Goal: Check status: Check status

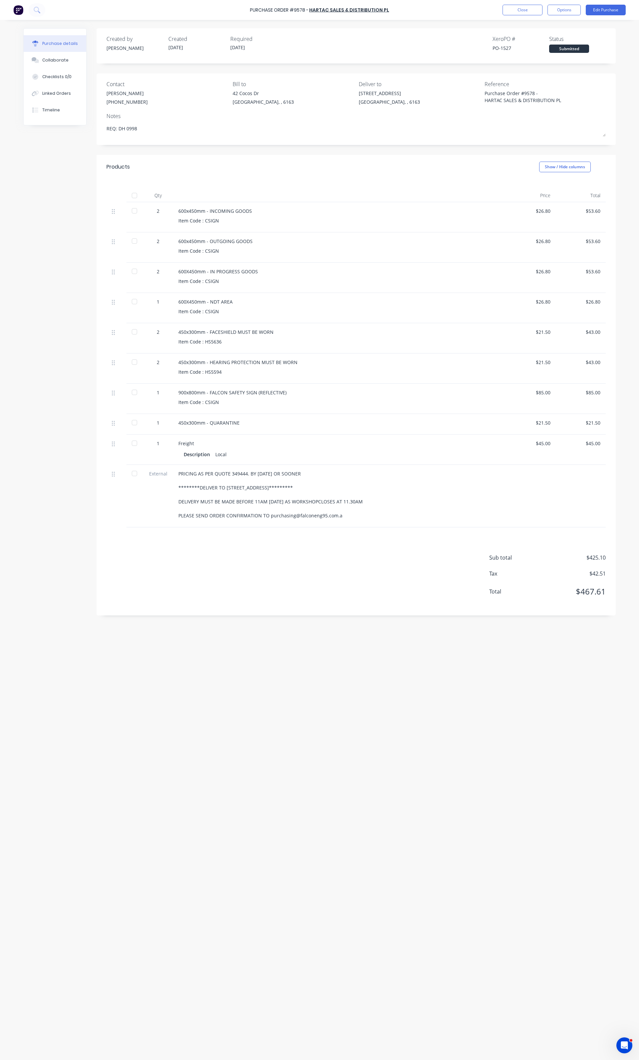
click at [513, 15] on div "Purchase Order #9578 - HARTAC SALES & DISTRIBUTION PL Close Options Edit Purcha…" at bounding box center [319, 10] width 639 height 20
click at [505, 11] on button "Close" at bounding box center [522, 10] width 40 height 11
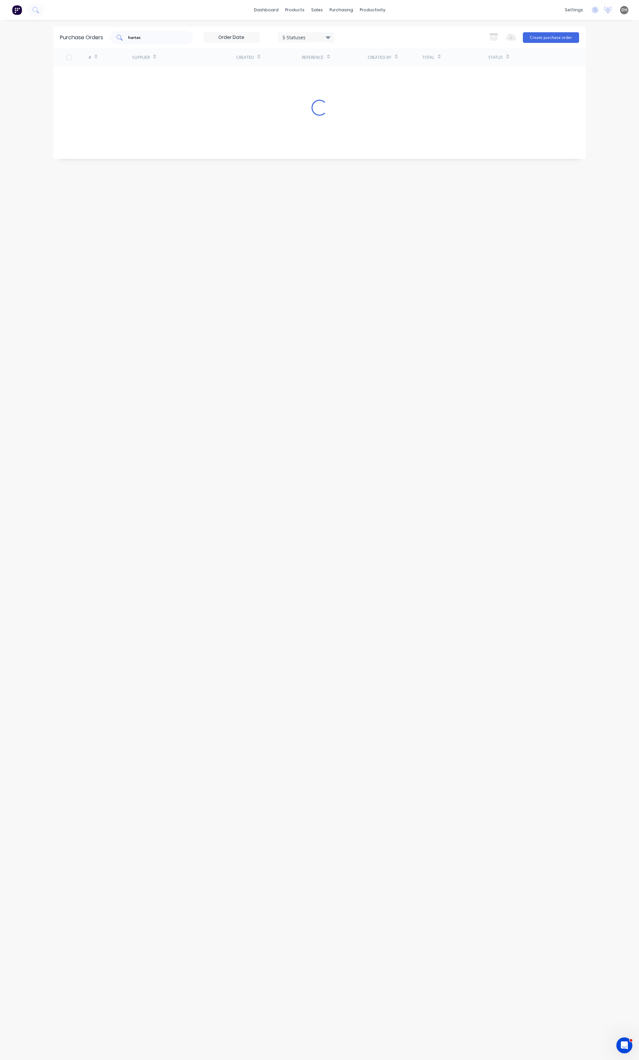
click at [154, 34] on input "hartac" at bounding box center [154, 37] width 55 height 7
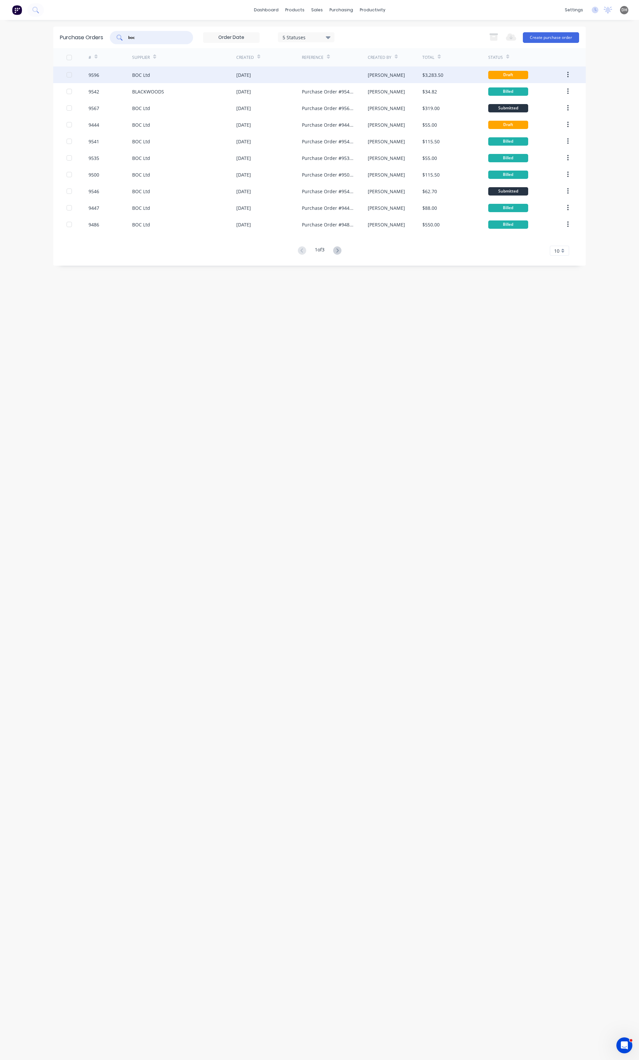
type input "boc"
click at [567, 76] on icon "button" at bounding box center [568, 74] width 2 height 7
click at [555, 86] on button "Archive" at bounding box center [543, 92] width 63 height 13
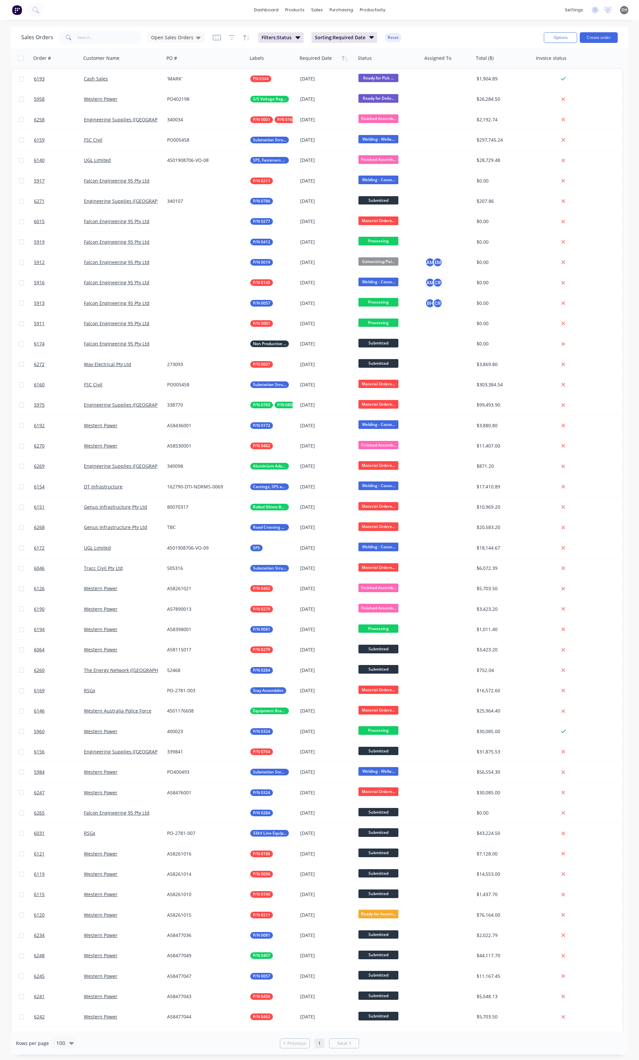
click at [66, 40] on icon at bounding box center [69, 38] width 6 height 6
click at [77, 35] on input "text" at bounding box center [109, 37] width 65 height 13
type input "0324"
click at [87, 31] on input "text" at bounding box center [109, 37] width 65 height 13
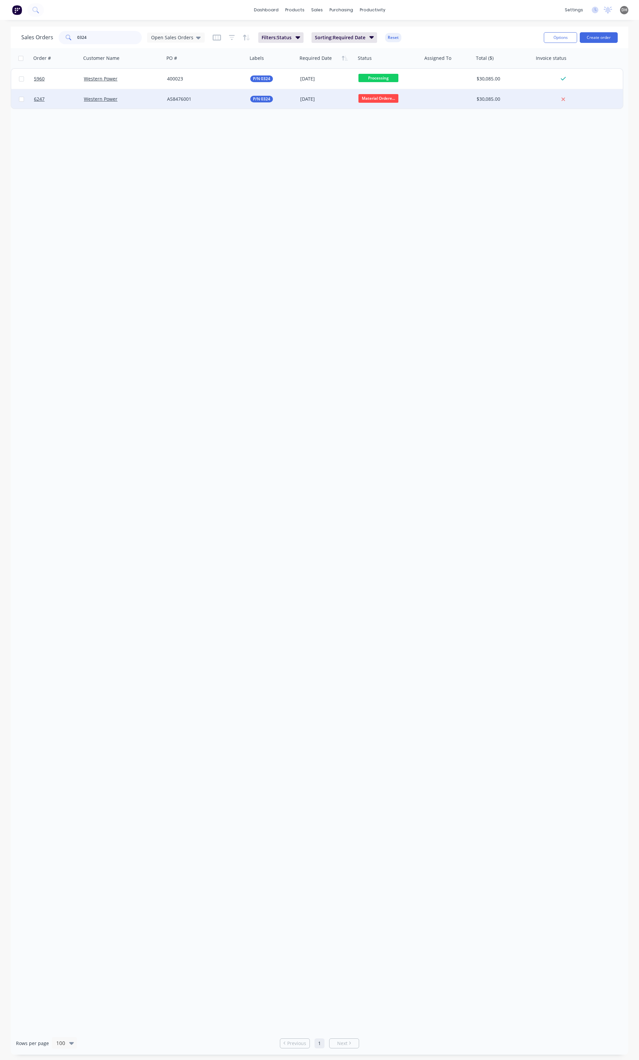
type input "0324"
click at [390, 99] on span "Material Ordere..." at bounding box center [378, 98] width 40 height 8
click at [388, 147] on button "Processing" at bounding box center [391, 144] width 67 height 12
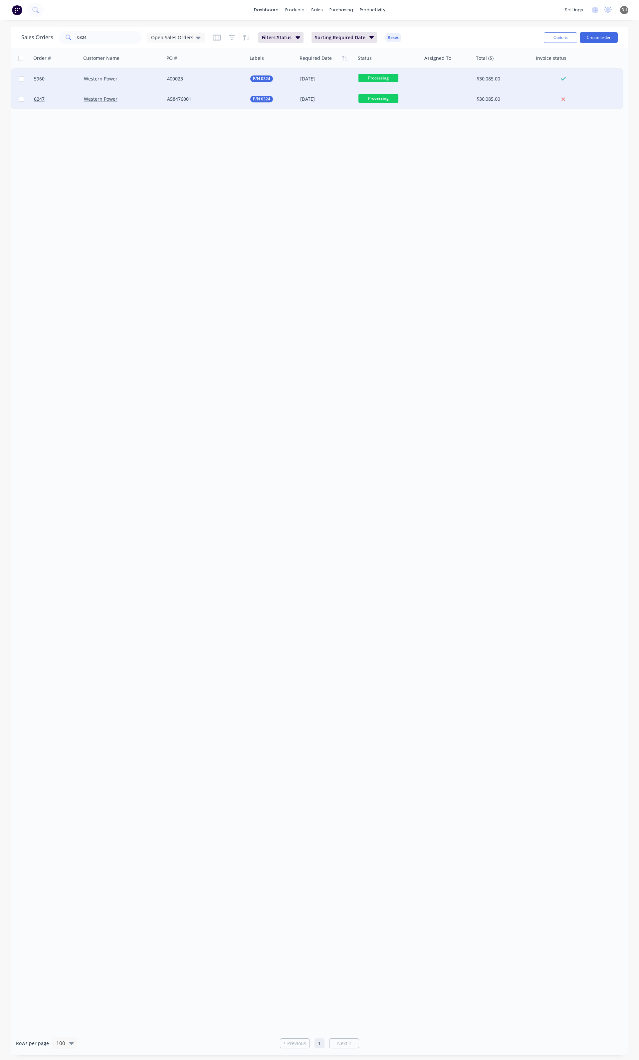
click at [198, 81] on div "400023" at bounding box center [204, 78] width 74 height 7
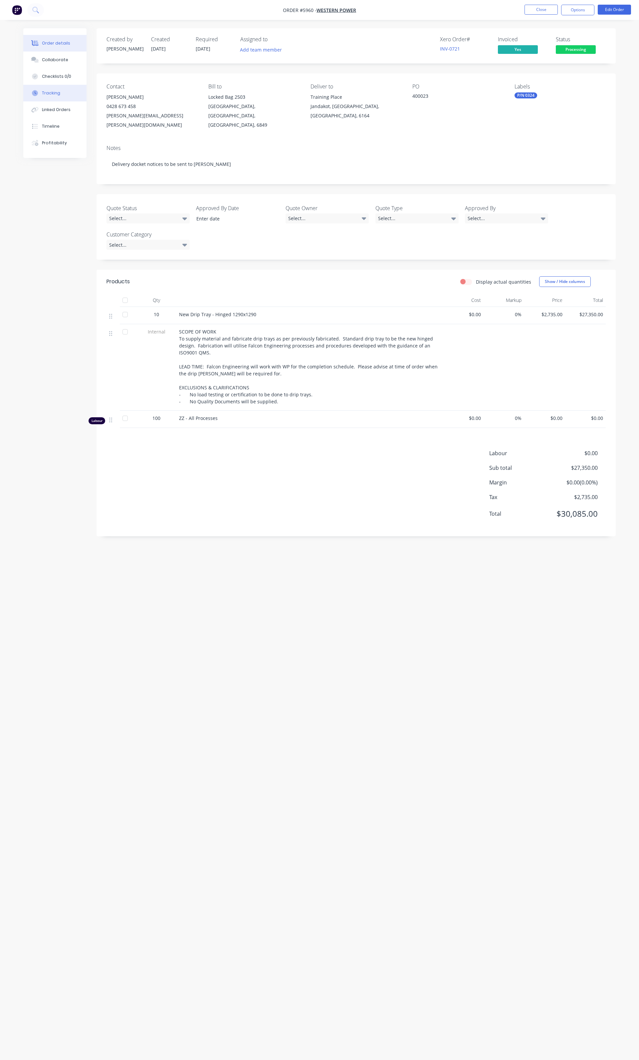
click at [43, 96] on button "Tracking" at bounding box center [54, 93] width 63 height 17
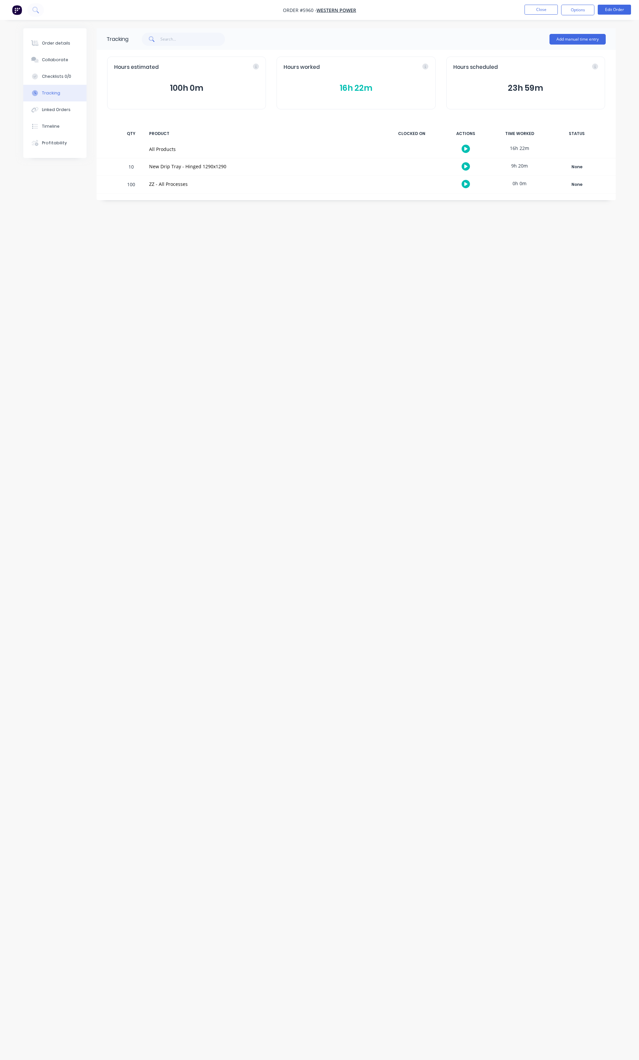
click at [351, 91] on button "16h 22m" at bounding box center [355, 88] width 145 height 13
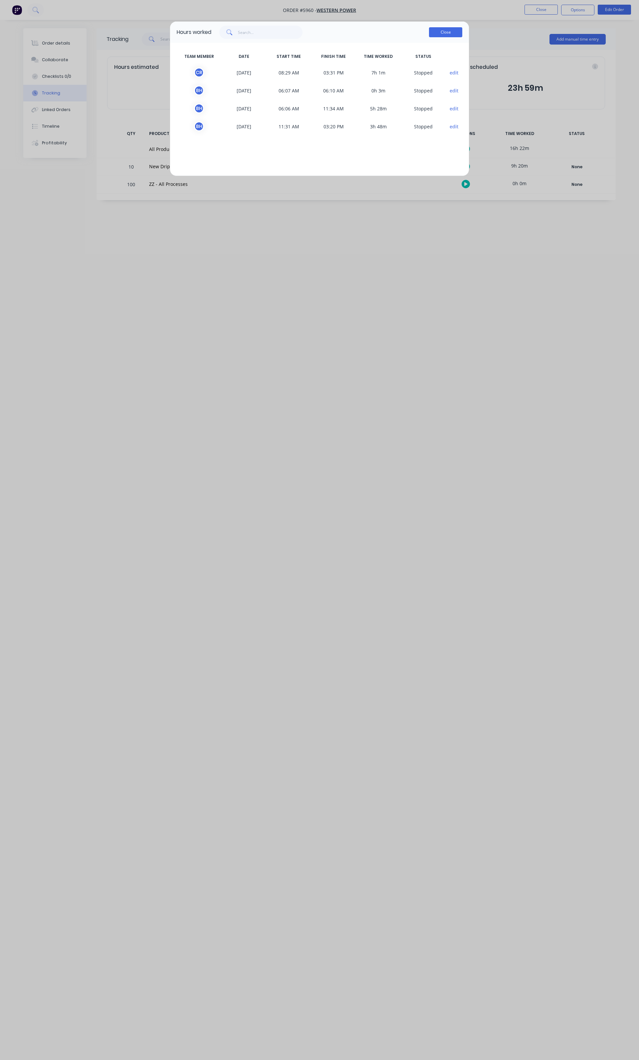
click at [448, 30] on button "Close" at bounding box center [445, 32] width 33 height 10
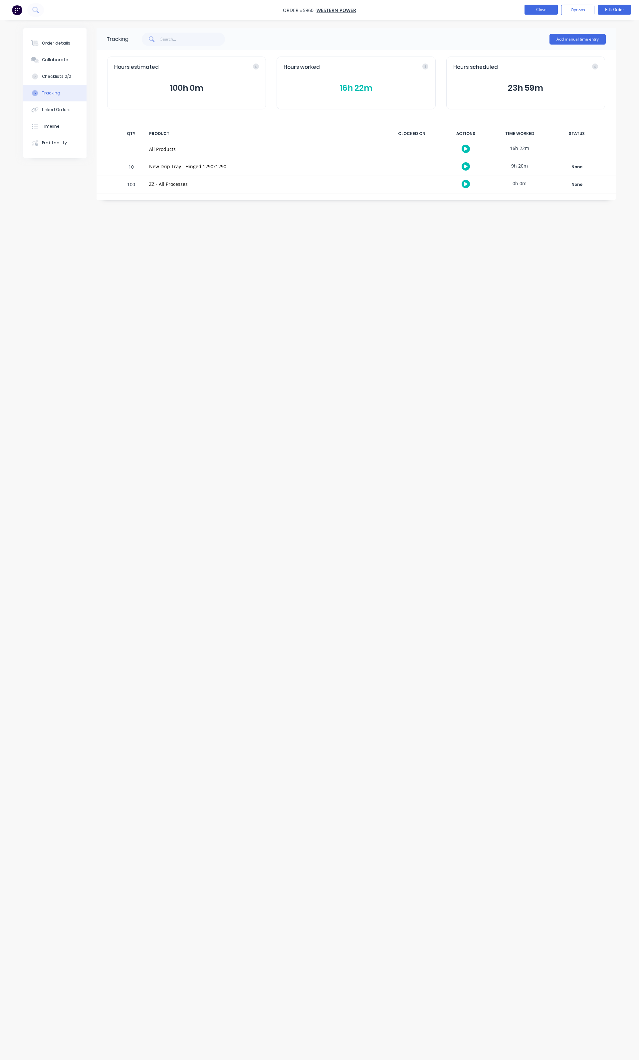
click at [527, 9] on button "Close" at bounding box center [540, 10] width 33 height 10
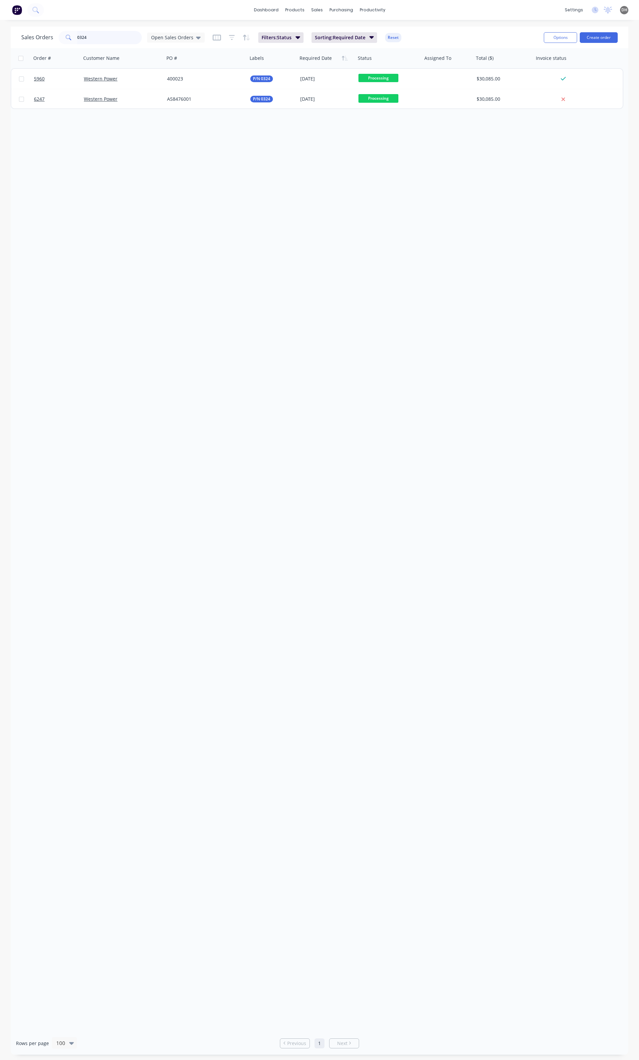
click at [97, 43] on input "0324" at bounding box center [109, 37] width 65 height 13
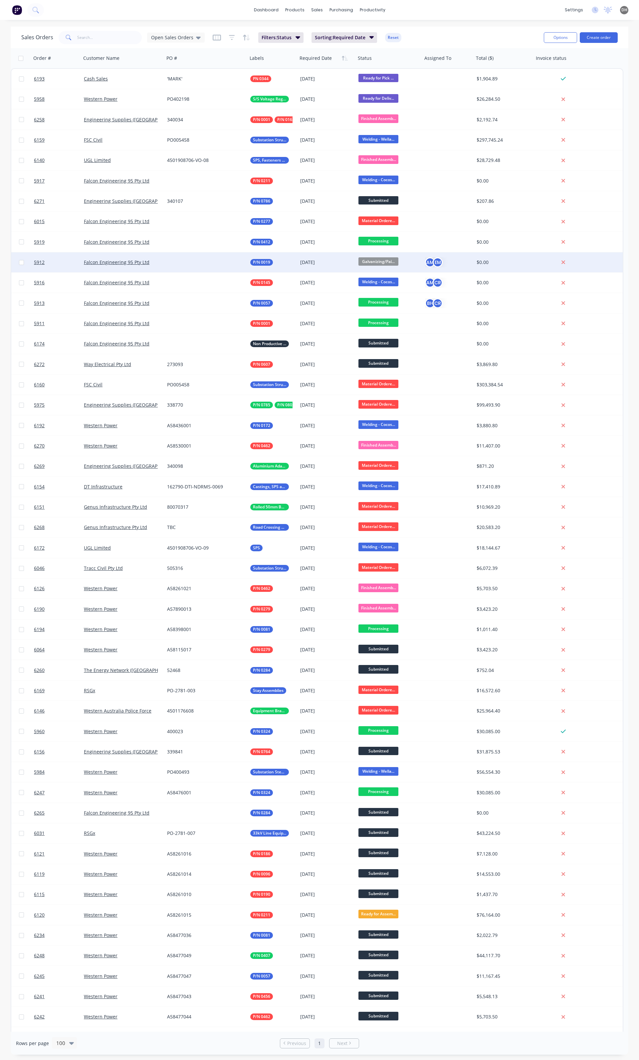
click at [374, 259] on span "Galvanizing/Pai..." at bounding box center [378, 261] width 40 height 8
click at [387, 354] on button "Delivered" at bounding box center [391, 353] width 67 height 12
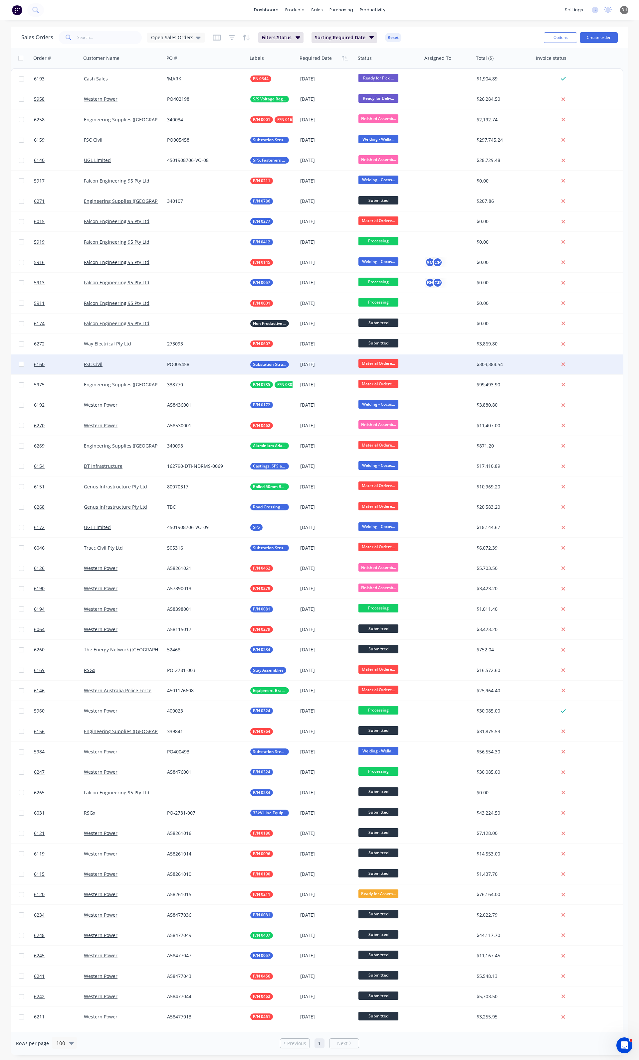
click at [379, 361] on span "Material Ordere..." at bounding box center [378, 363] width 40 height 8
click at [393, 442] on span "Welding - Wellard St" at bounding box center [384, 442] width 46 height 6
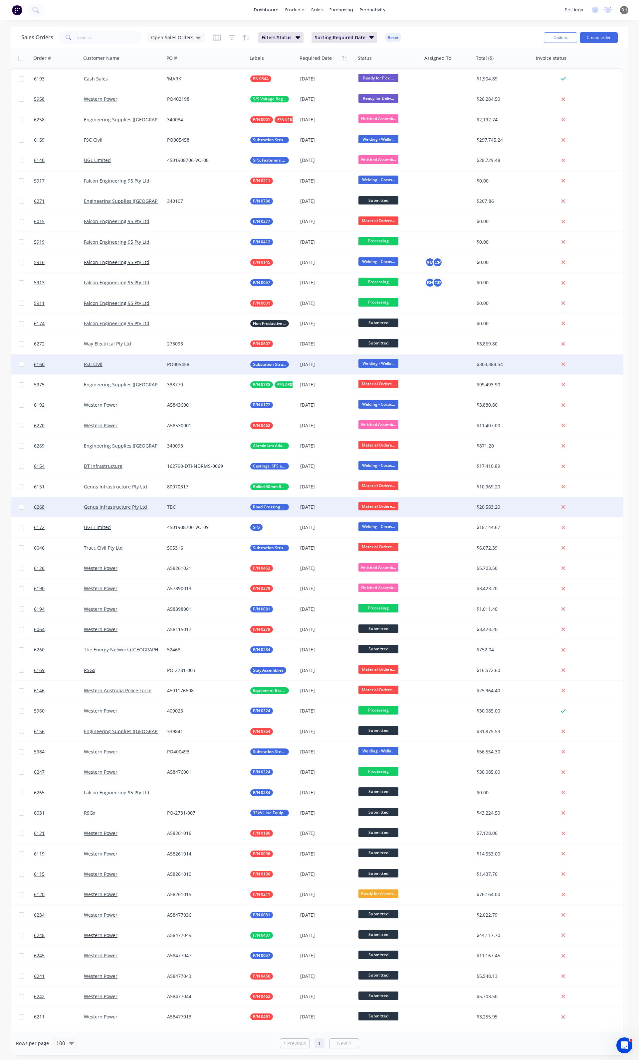
click at [376, 506] on span "Material Ordere..." at bounding box center [378, 506] width 40 height 8
click at [381, 552] on span "Processing" at bounding box center [373, 552] width 24 height 6
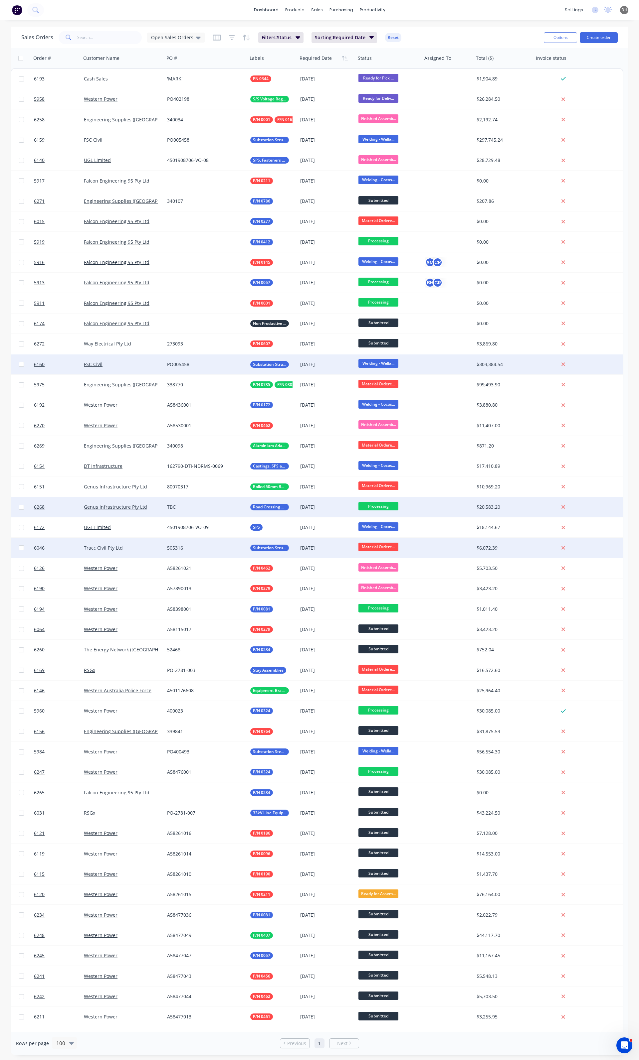
click at [366, 546] on span "Material Ordere..." at bounding box center [378, 547] width 40 height 8
click at [385, 605] on button "Galvanizing/Painting" at bounding box center [391, 609] width 67 height 12
click at [121, 35] on input "text" at bounding box center [109, 37] width 65 height 13
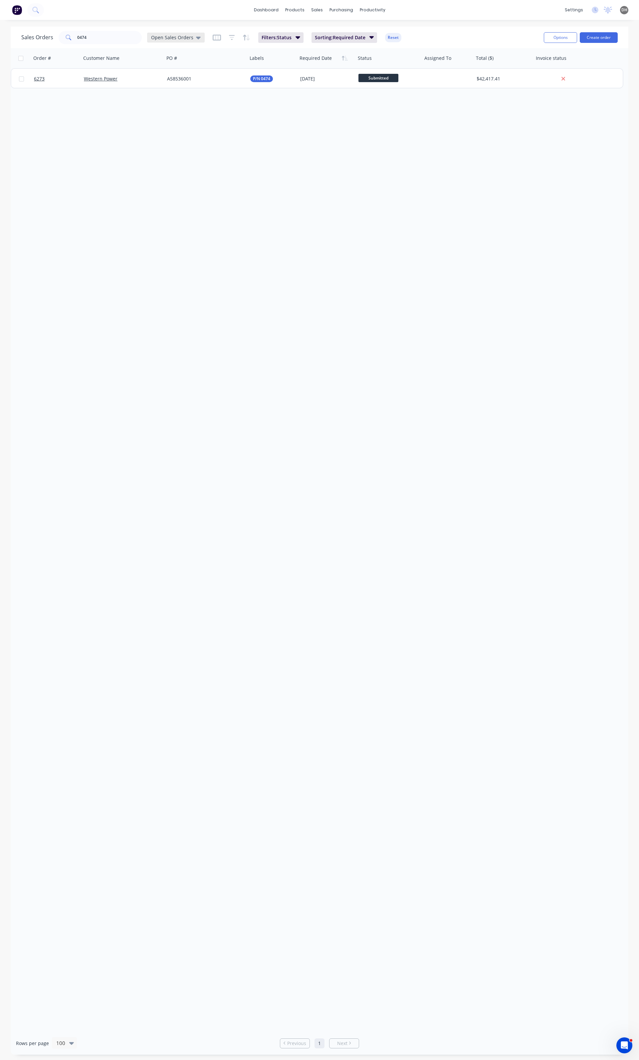
click at [166, 35] on span "Open Sales Orders" at bounding box center [172, 37] width 42 height 7
click at [176, 98] on div "None edit" at bounding box center [193, 93] width 89 height 13
click at [159, 88] on div "None edit" at bounding box center [193, 93] width 89 height 13
click at [160, 93] on button "None" at bounding box center [187, 94] width 76 height 8
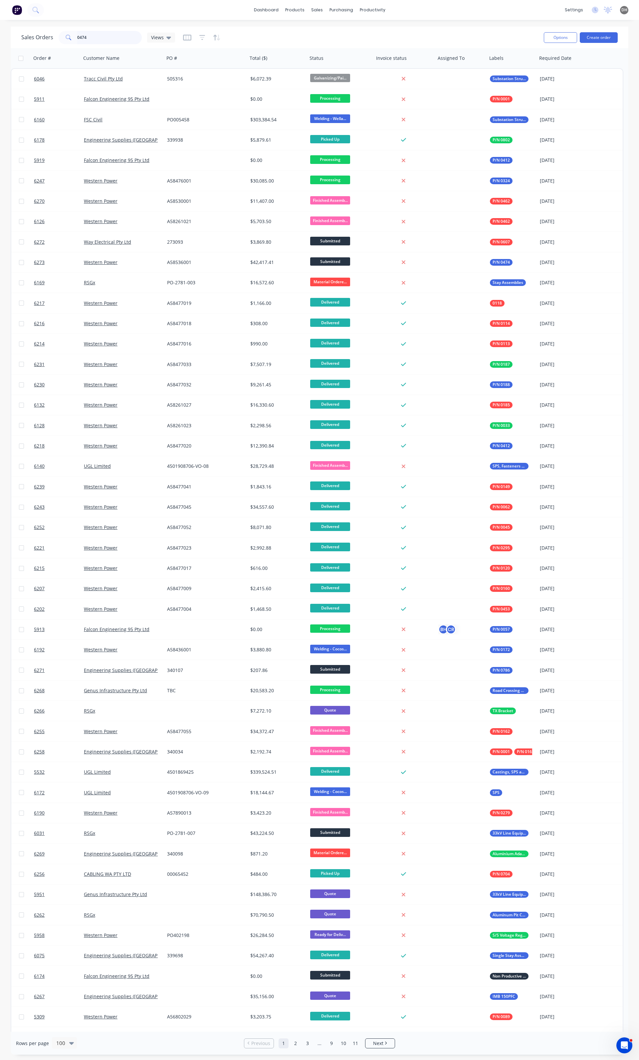
click at [112, 42] on input "0474" at bounding box center [109, 37] width 65 height 13
type input "0474"
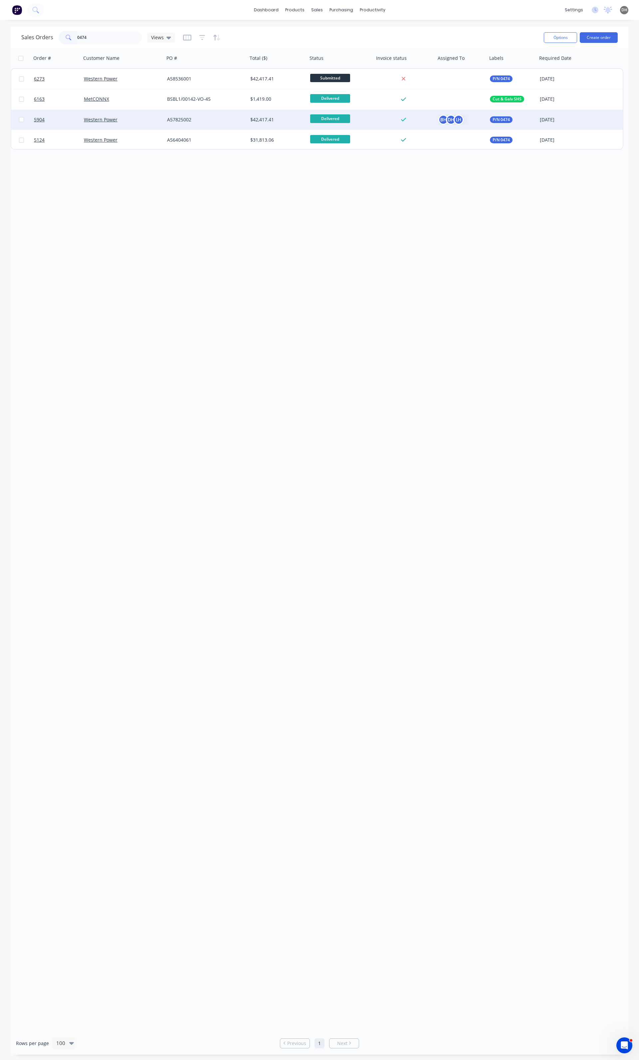
click at [247, 123] on div "$42,417.41" at bounding box center [277, 120] width 60 height 20
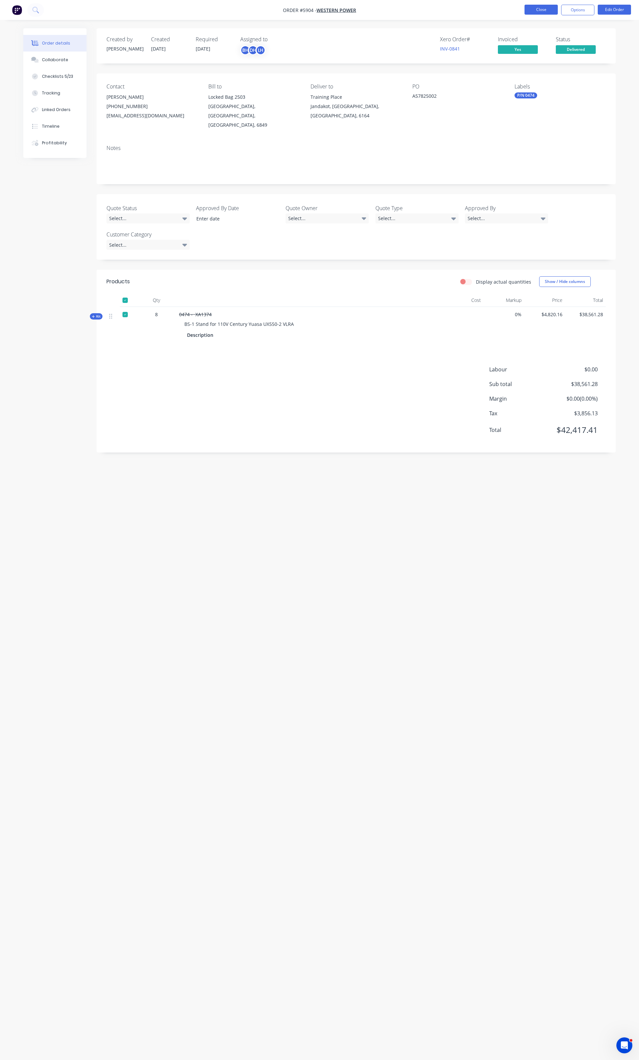
click at [531, 10] on button "Close" at bounding box center [540, 10] width 33 height 10
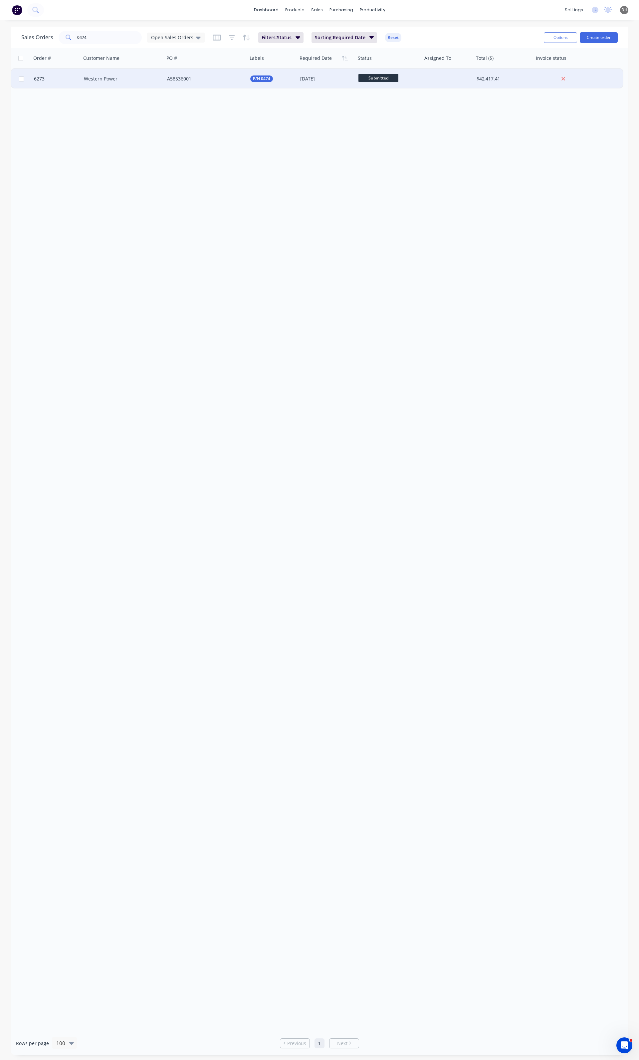
click at [215, 76] on div "A58536001" at bounding box center [204, 78] width 74 height 7
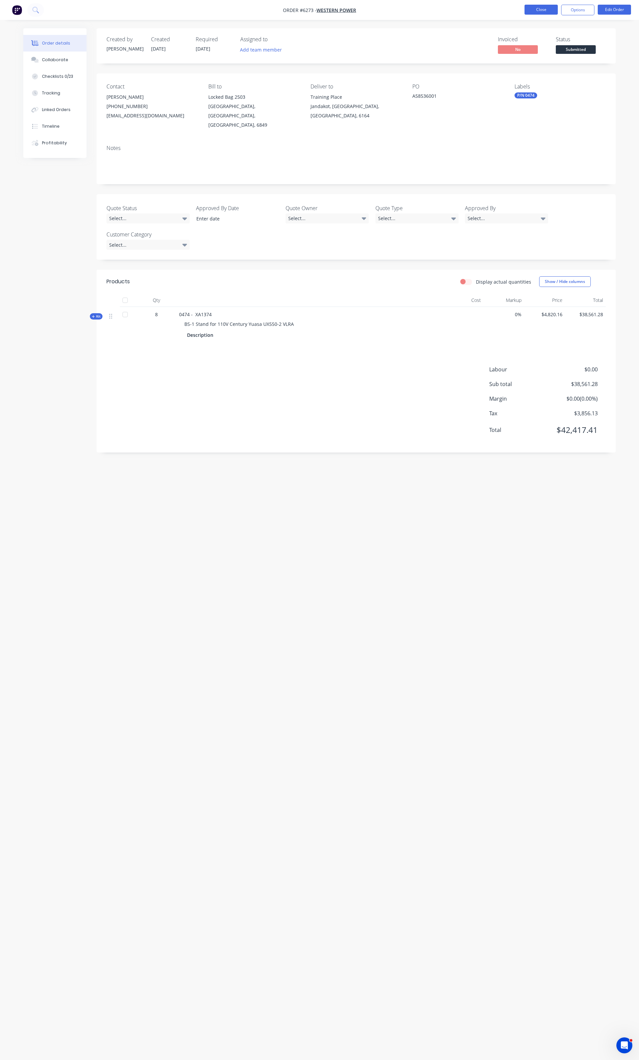
click at [533, 10] on button "Close" at bounding box center [540, 10] width 33 height 10
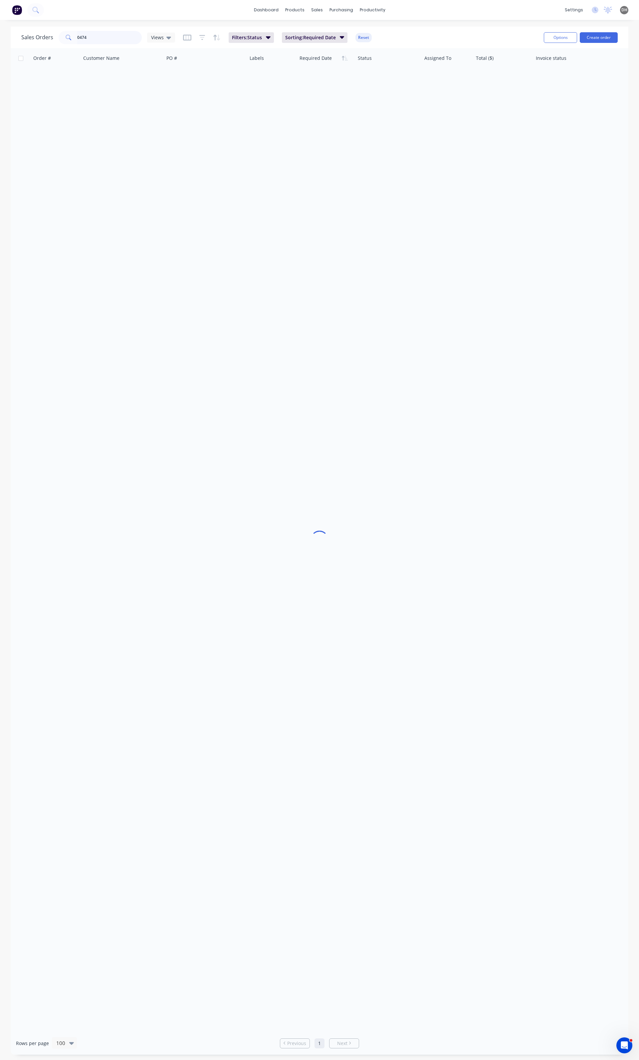
click at [107, 35] on input "0474" at bounding box center [109, 37] width 65 height 13
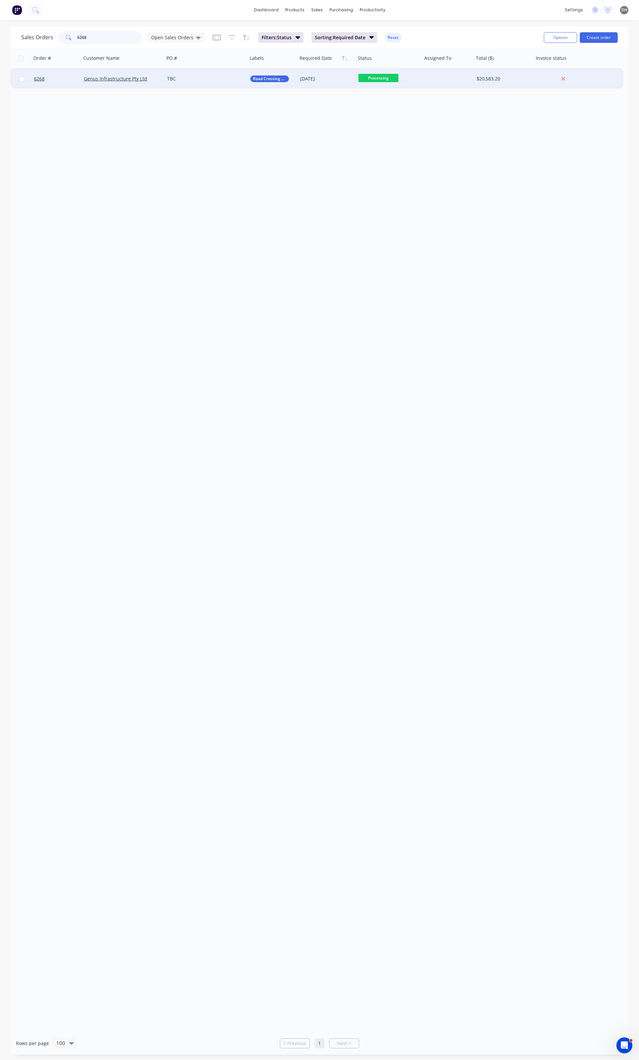
type input "6268"
click at [220, 75] on div "TBC" at bounding box center [204, 78] width 74 height 7
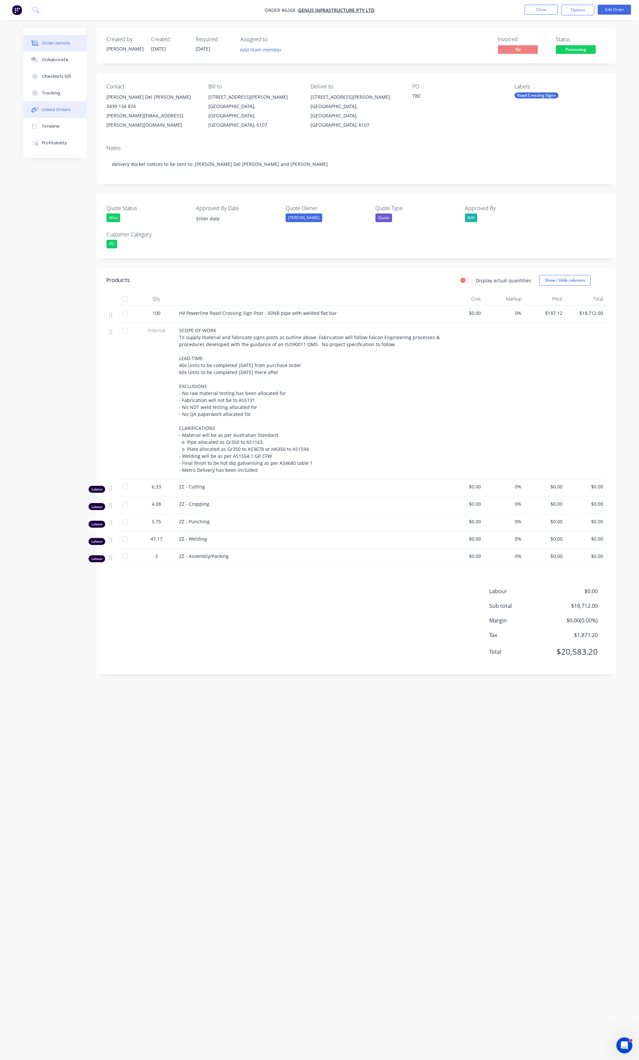
click at [55, 111] on div "Linked Orders" at bounding box center [56, 110] width 29 height 6
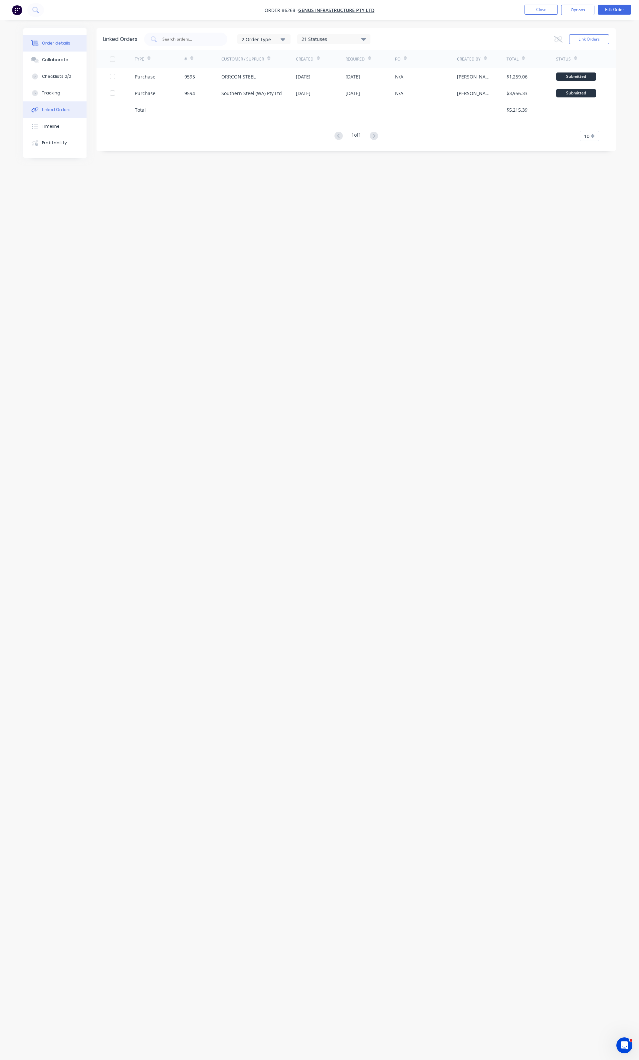
click at [36, 43] on icon at bounding box center [35, 44] width 5 height 6
